Goal: Information Seeking & Learning: Learn about a topic

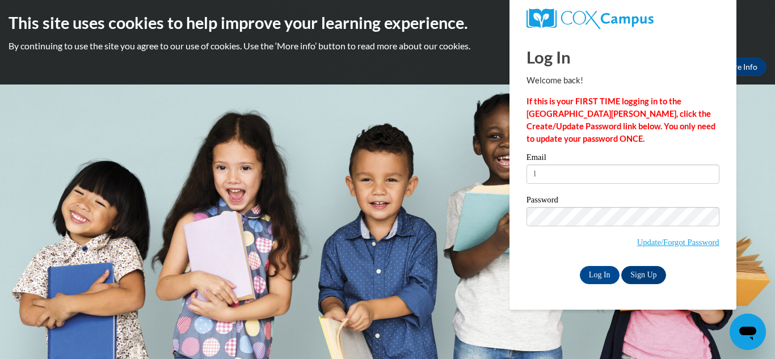
type input "lilmisette@yahoo.com"
click at [594, 273] on input "Log In" at bounding box center [599, 275] width 40 height 18
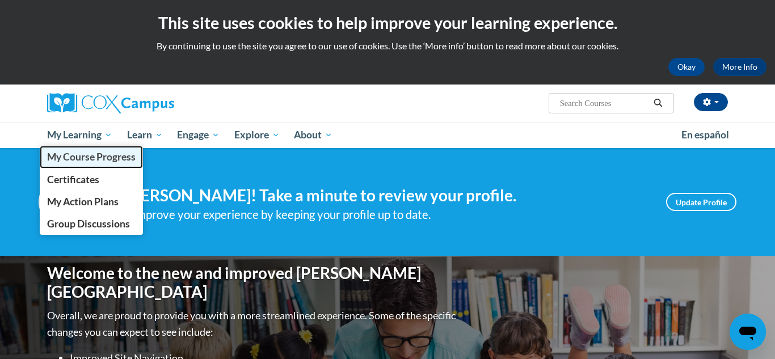
click at [81, 158] on span "My Course Progress" at bounding box center [91, 157] width 88 height 12
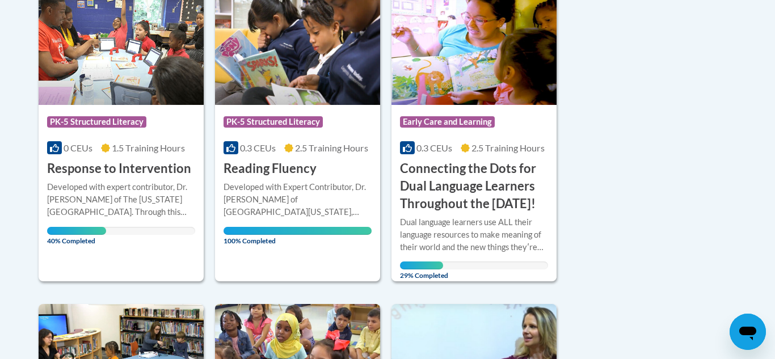
scroll to position [311, 0]
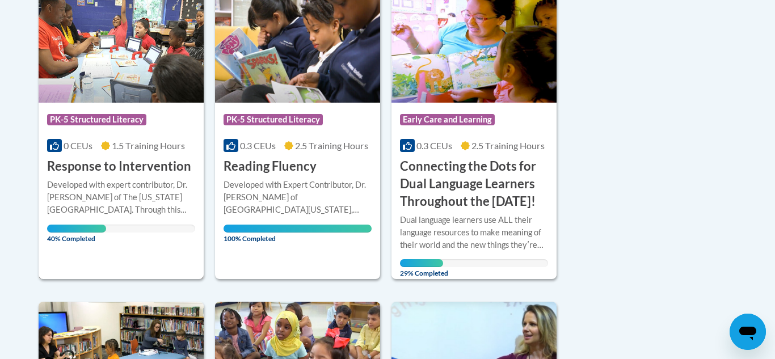
click at [98, 105] on div "Course Category: PK-5 Structured Literacy 0 CEUs 1.5 Training Hours COURSE Resp…" at bounding box center [121, 139] width 165 height 73
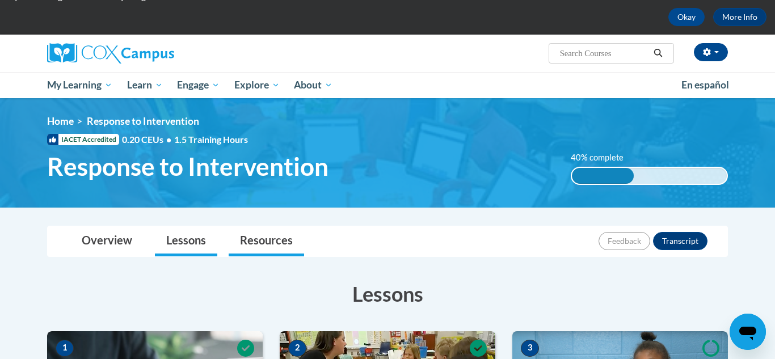
scroll to position [50, 0]
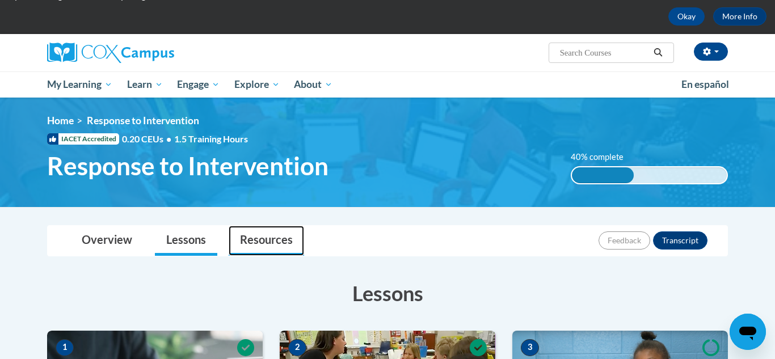
click at [264, 247] on link "Resources" at bounding box center [265, 241] width 75 height 30
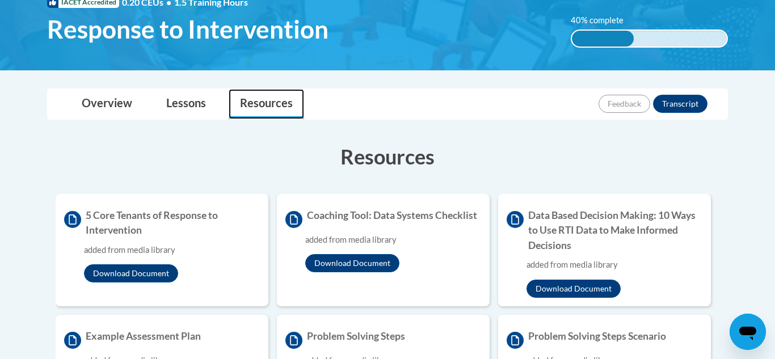
scroll to position [179, 0]
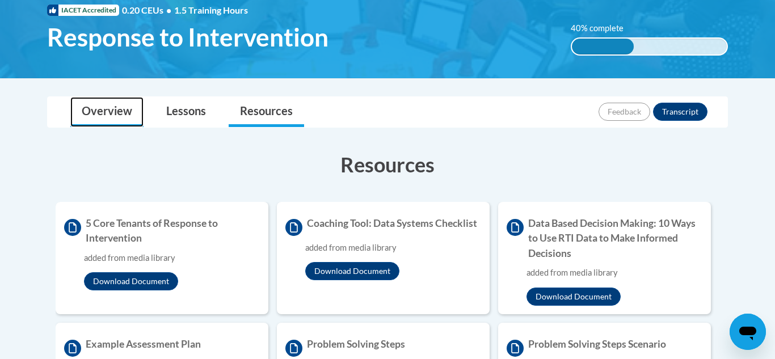
click at [112, 115] on link "Overview" at bounding box center [106, 112] width 73 height 30
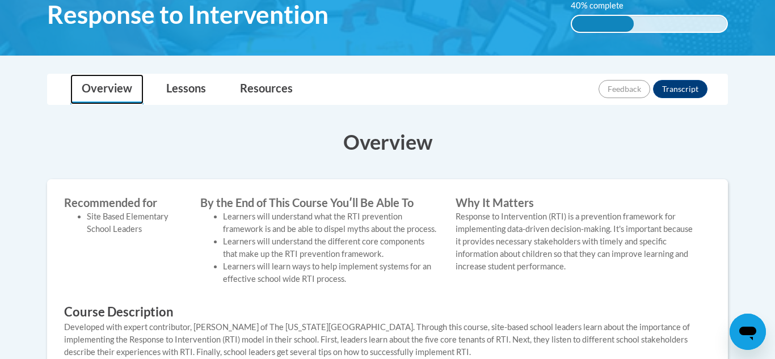
scroll to position [201, 0]
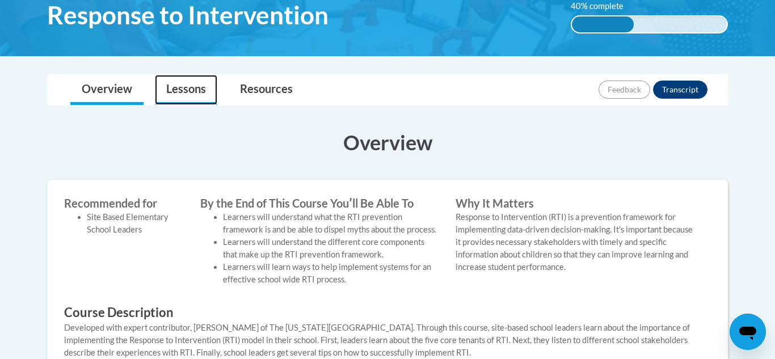
click at [181, 92] on link "Lessons" at bounding box center [186, 90] width 62 height 30
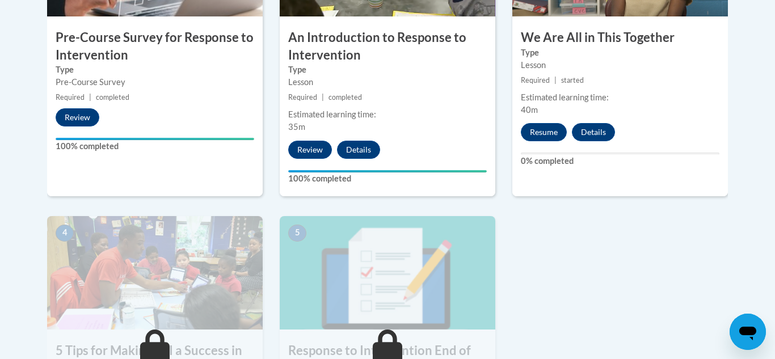
scroll to position [471, 0]
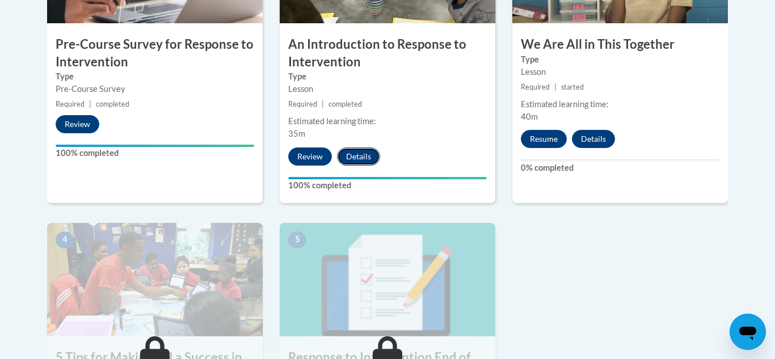
click at [359, 163] on button "Details" at bounding box center [358, 156] width 43 height 18
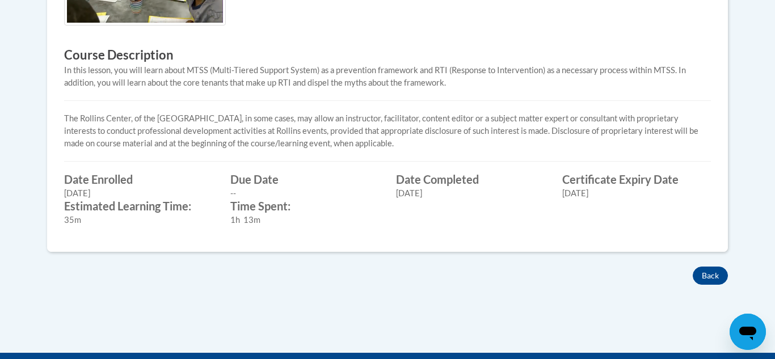
scroll to position [472, 0]
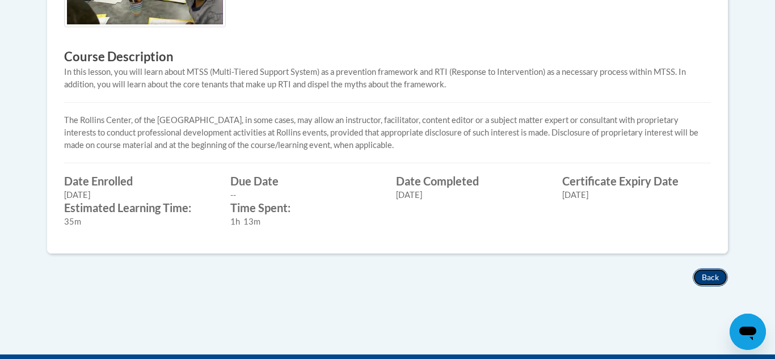
click at [712, 281] on button "Back" at bounding box center [709, 277] width 35 height 18
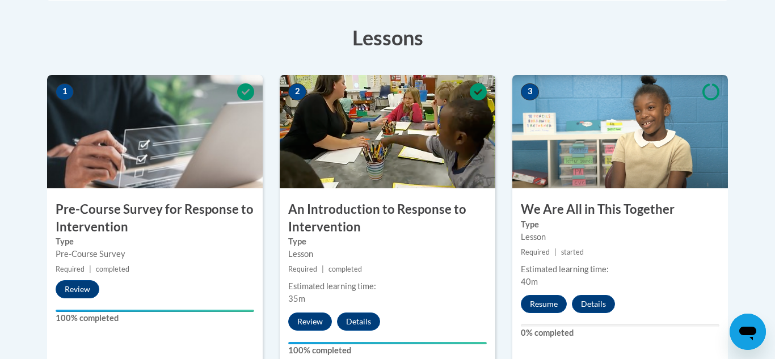
scroll to position [308, 0]
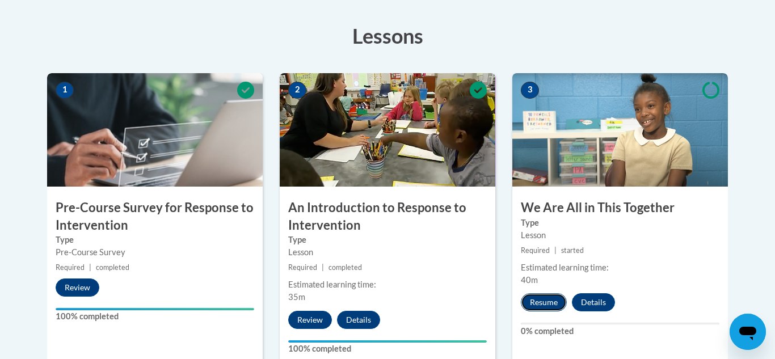
click at [544, 304] on button "Resume" at bounding box center [543, 302] width 46 height 18
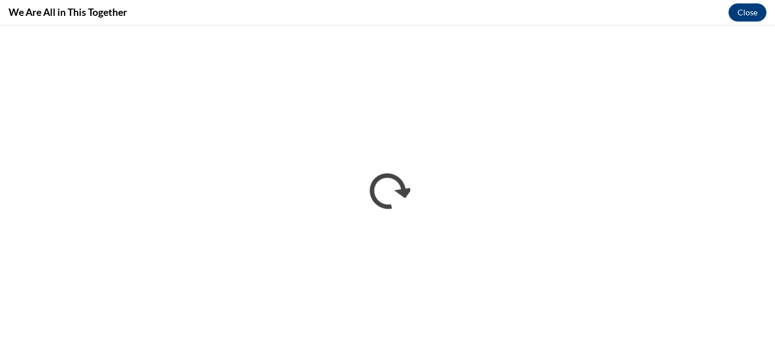
scroll to position [0, 0]
